Goal: Task Accomplishment & Management: Complete application form

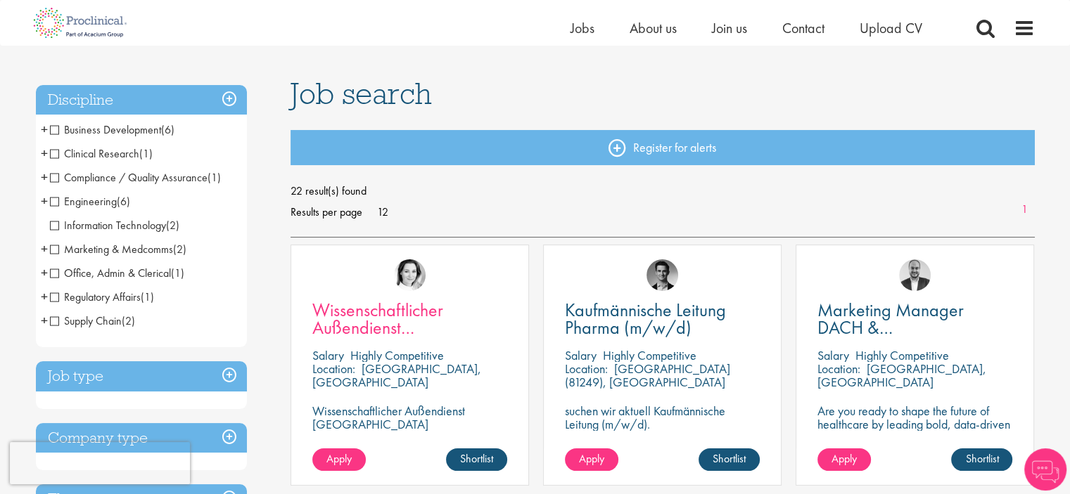
scroll to position [141, 0]
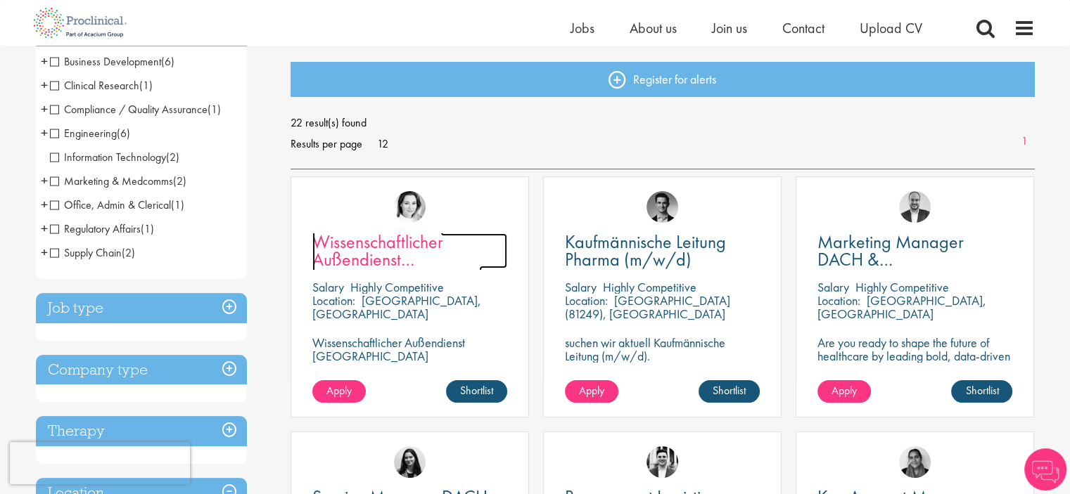
click at [431, 252] on span "Wissenschaftlicher Außendienst [GEOGRAPHIC_DATA]" at bounding box center [396, 259] width 169 height 59
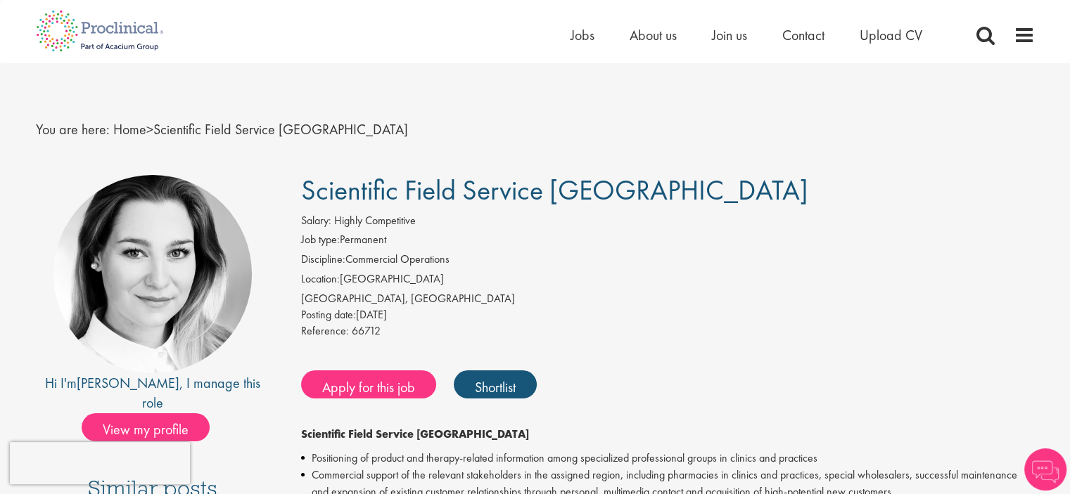
click at [649, 272] on li "Location: Germany" at bounding box center [667, 281] width 733 height 20
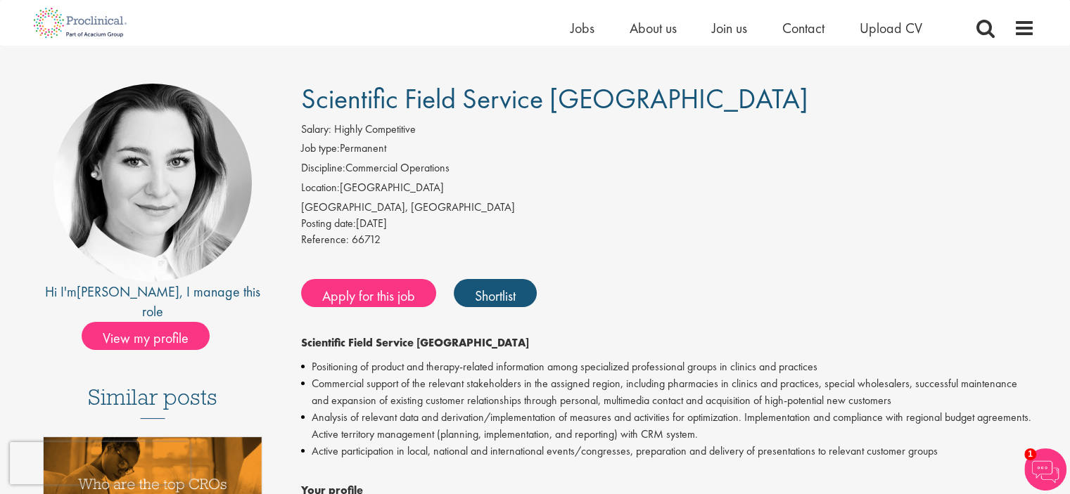
scroll to position [70, 0]
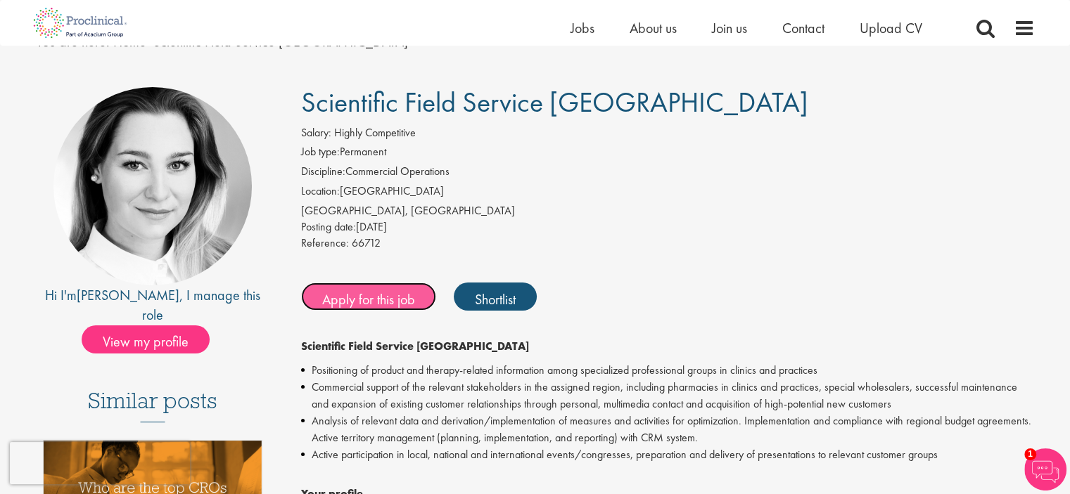
click at [372, 303] on font "Apply for this job" at bounding box center [368, 299] width 93 height 18
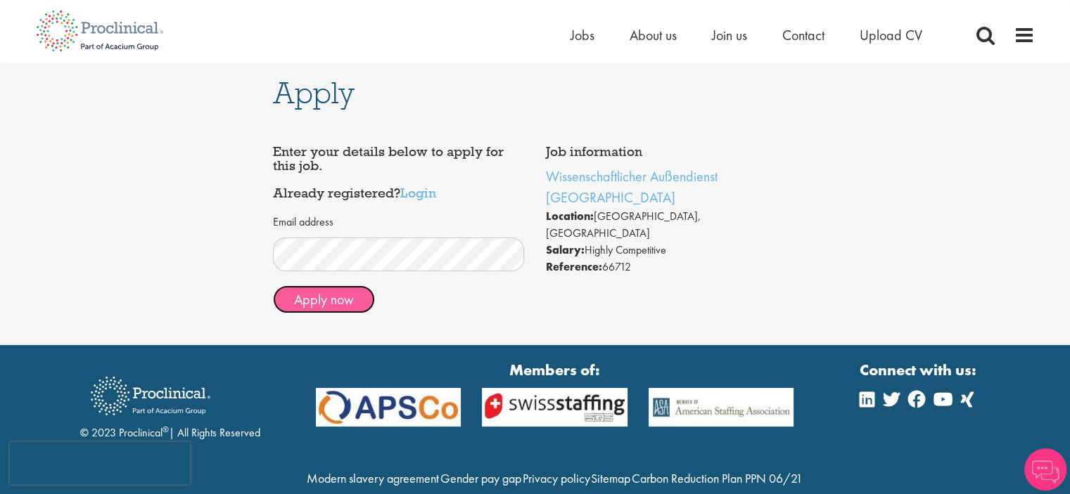
click at [331, 300] on button "Apply now" at bounding box center [324, 299] width 102 height 28
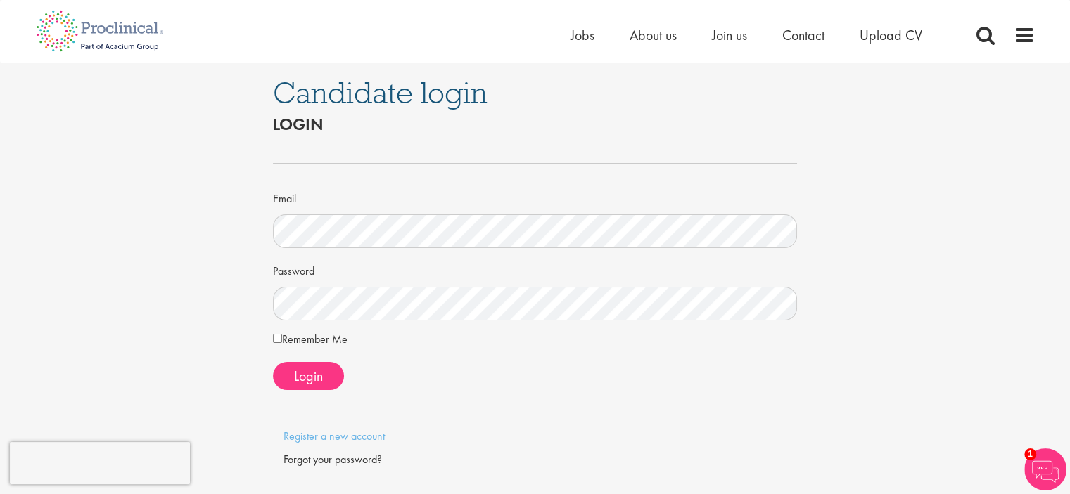
click at [328, 340] on label "Remember Me" at bounding box center [310, 339] width 75 height 17
click at [320, 379] on span "Login" at bounding box center [308, 376] width 29 height 18
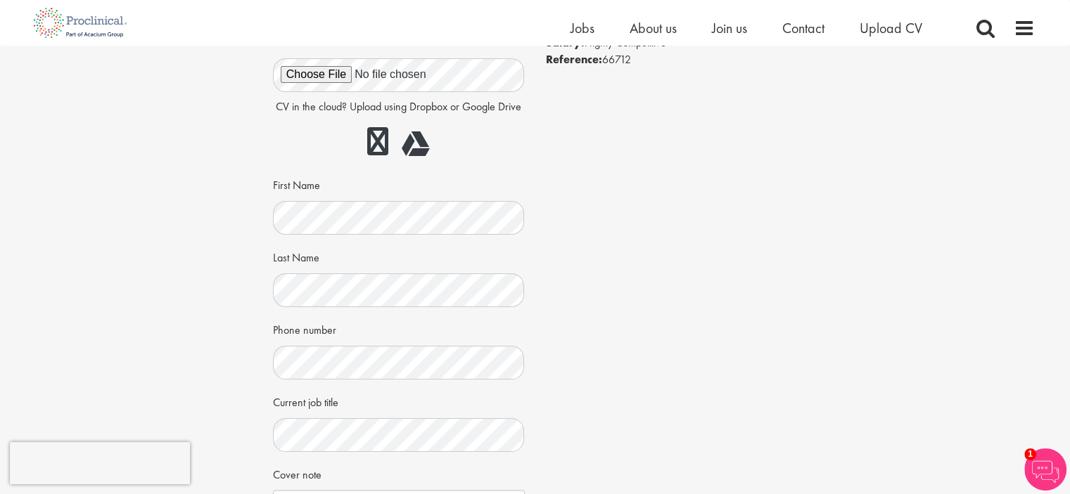
scroll to position [211, 0]
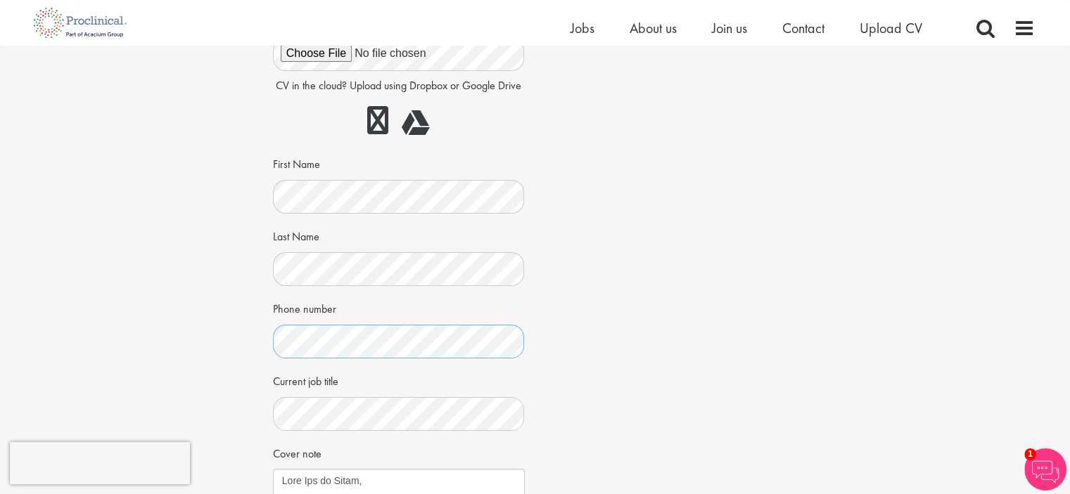
click at [259, 323] on div "Apply Job information Wissenschaftlicher Außendienst [GEOGRAPHIC_DATA] Location…" at bounding box center [534, 258] width 1091 height 846
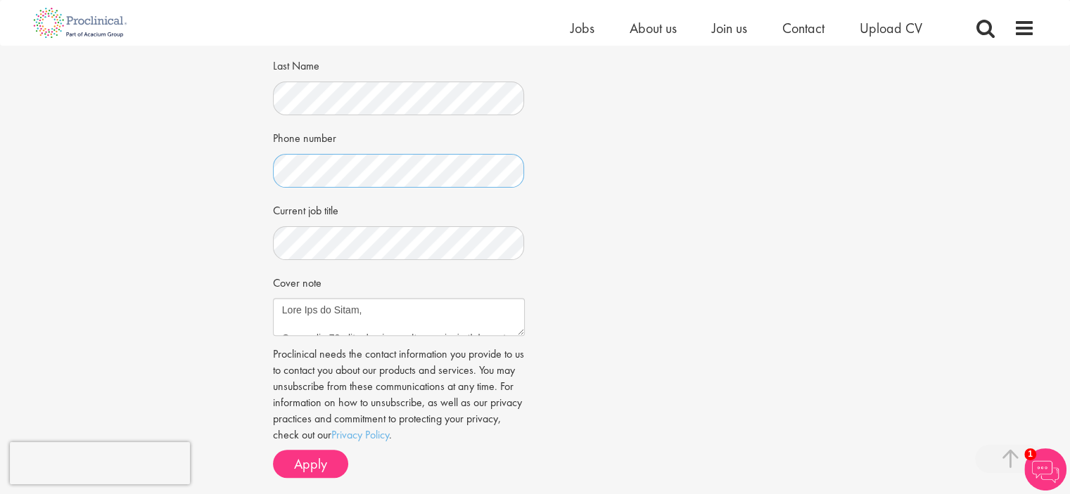
scroll to position [422, 0]
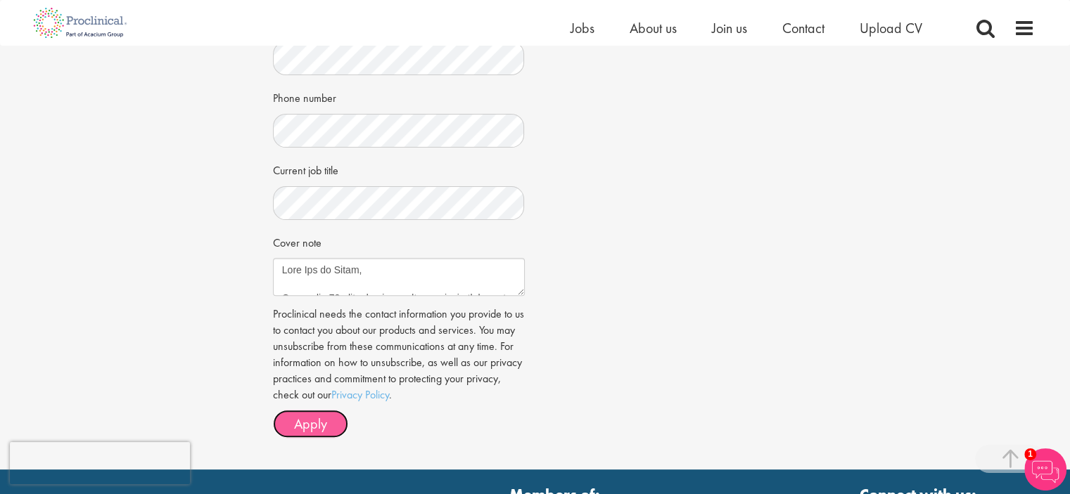
click at [312, 427] on span "Apply" at bounding box center [310, 424] width 33 height 18
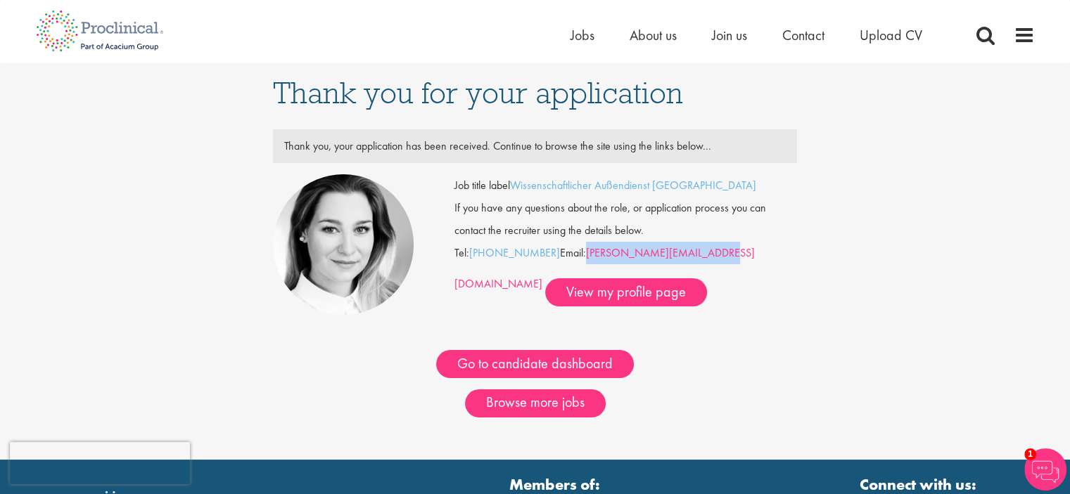
drag, startPoint x: 713, startPoint y: 255, endPoint x: 593, endPoint y: 255, distance: 119.5
click at [593, 255] on div "Job title label Wissenschaftlicher Außendienst [GEOGRAPHIC_DATA] If you have an…" at bounding box center [625, 240] width 342 height 132
copy link "[PERSON_NAME][EMAIL_ADDRESS][DOMAIN_NAME]"
click at [686, 304] on div "Job title label Wissenschaftlicher Außendienst [GEOGRAPHIC_DATA] If you have an…" at bounding box center [625, 240] width 342 height 132
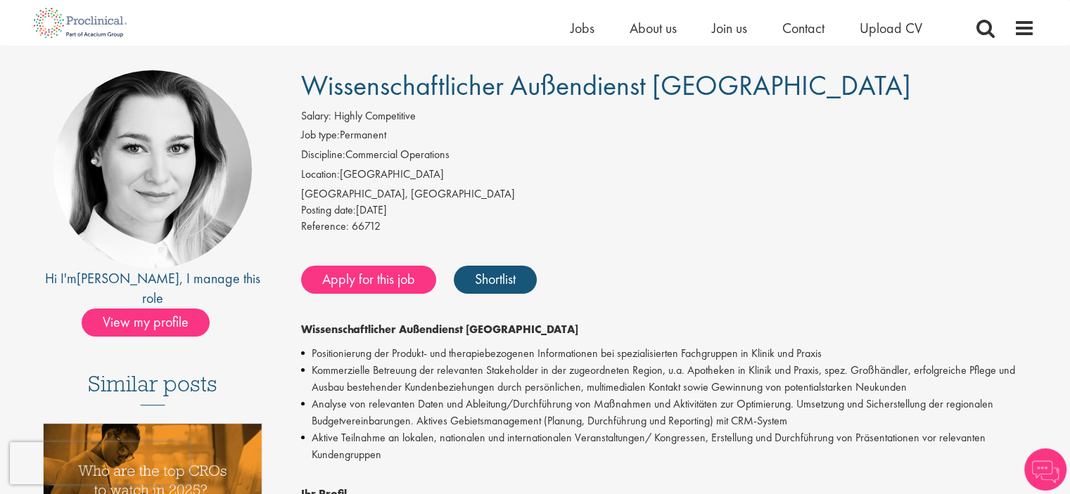
scroll to position [70, 0]
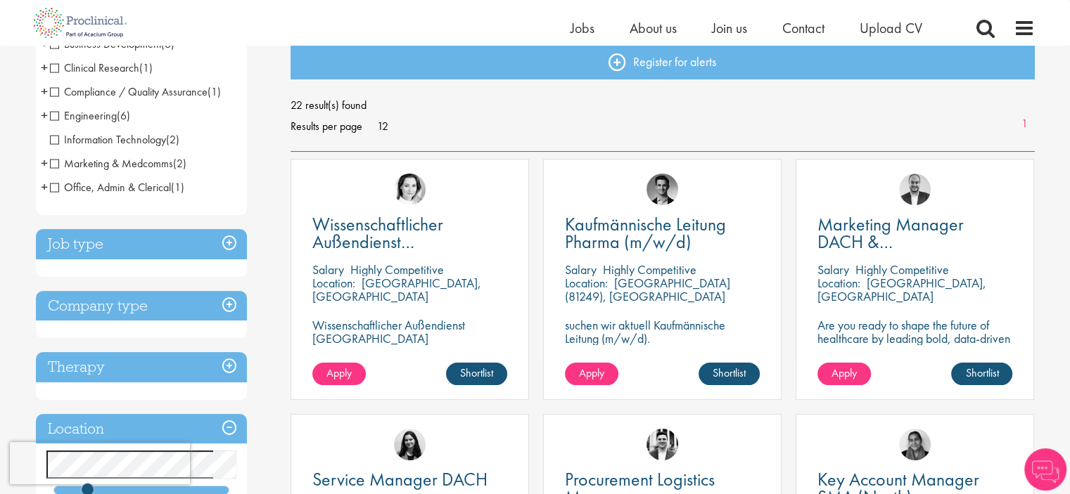
scroll to position [141, 0]
